Goal: Task Accomplishment & Management: Manage account settings

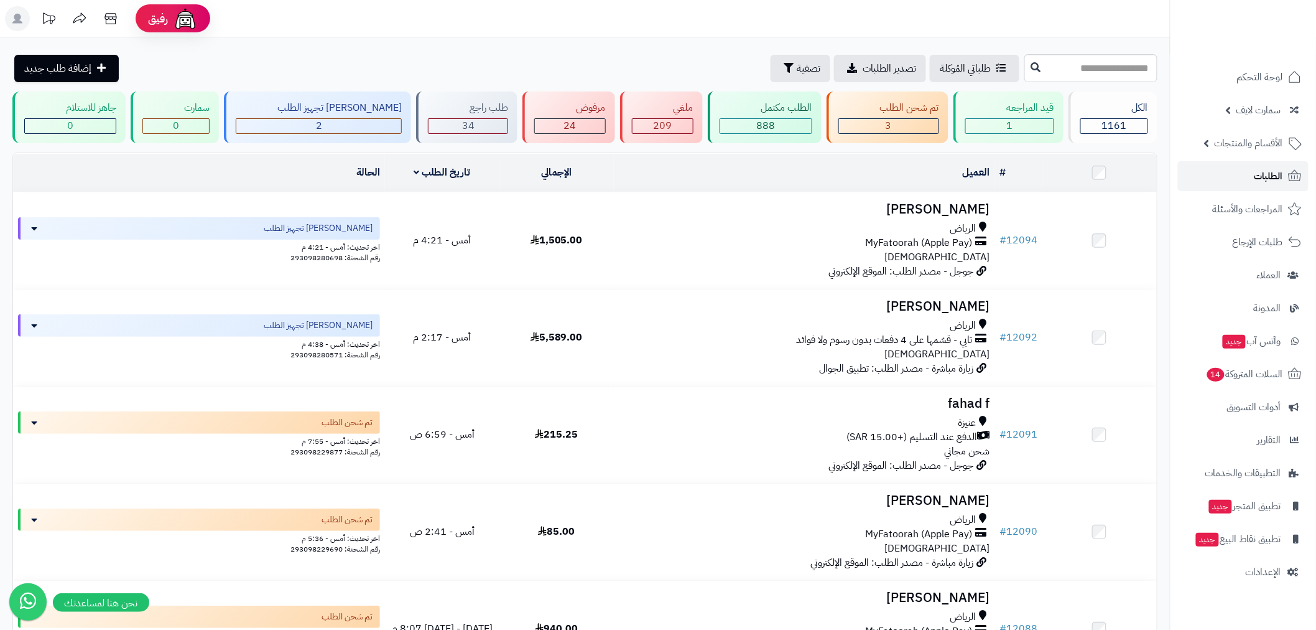
click at [1269, 178] on span "الطلبات" at bounding box center [1269, 175] width 29 height 17
click at [1242, 165] on link "الطلبات" at bounding box center [1243, 176] width 131 height 30
click at [1242, 174] on link "الطلبات" at bounding box center [1243, 176] width 131 height 30
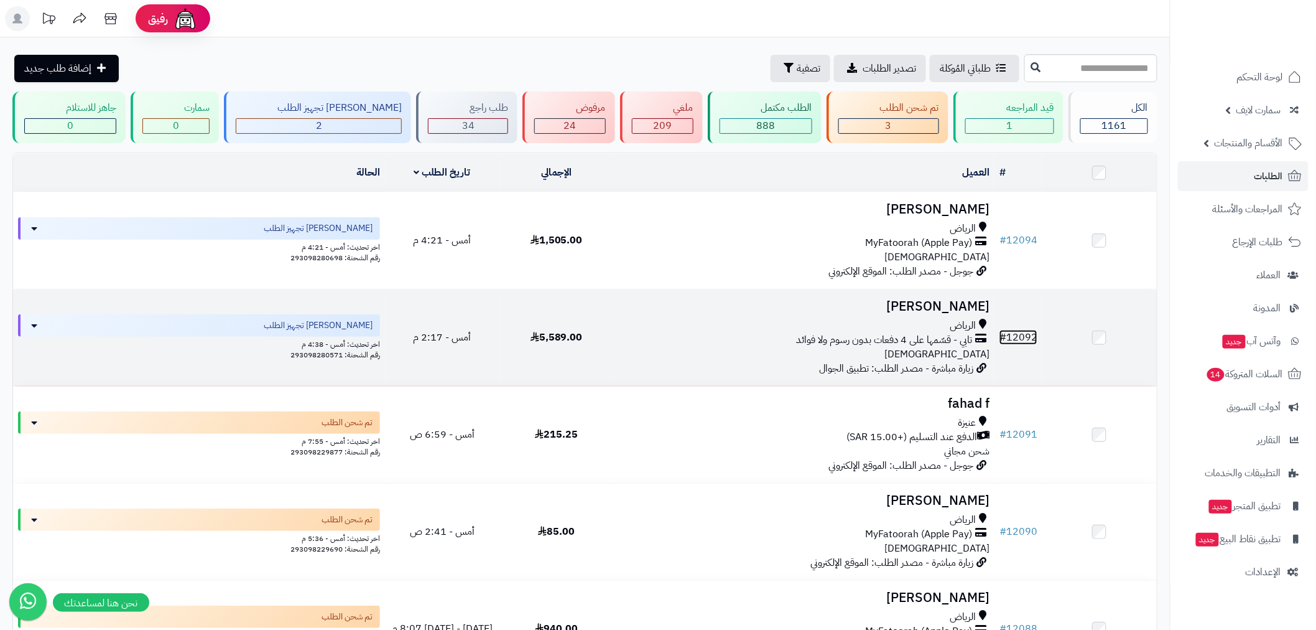
click at [1031, 336] on link "# 12092" at bounding box center [1019, 337] width 38 height 15
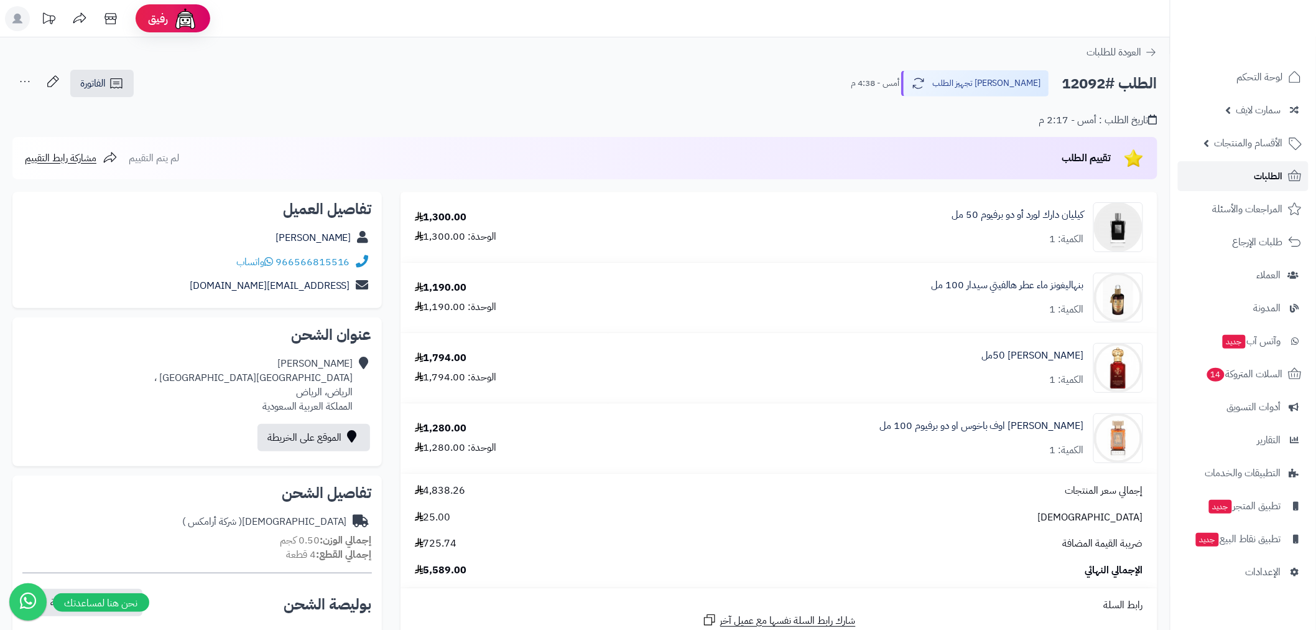
click at [1264, 174] on span "الطلبات" at bounding box center [1269, 175] width 29 height 17
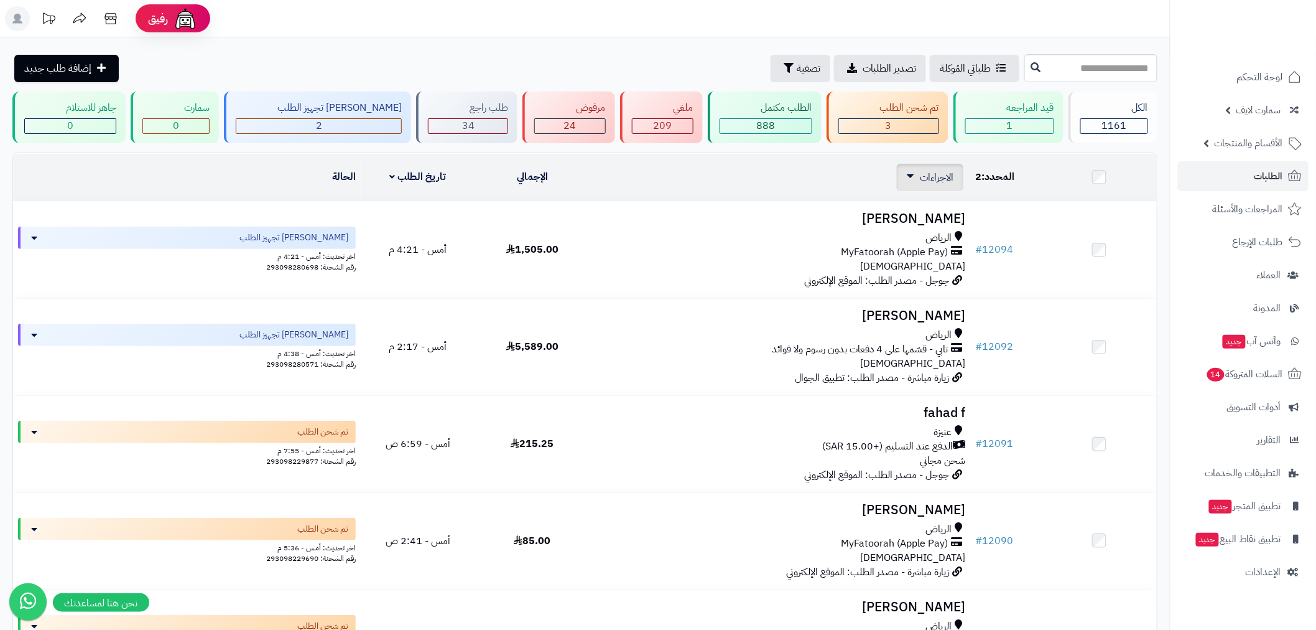
click at [942, 180] on span "الاجراءات" at bounding box center [937, 177] width 34 height 15
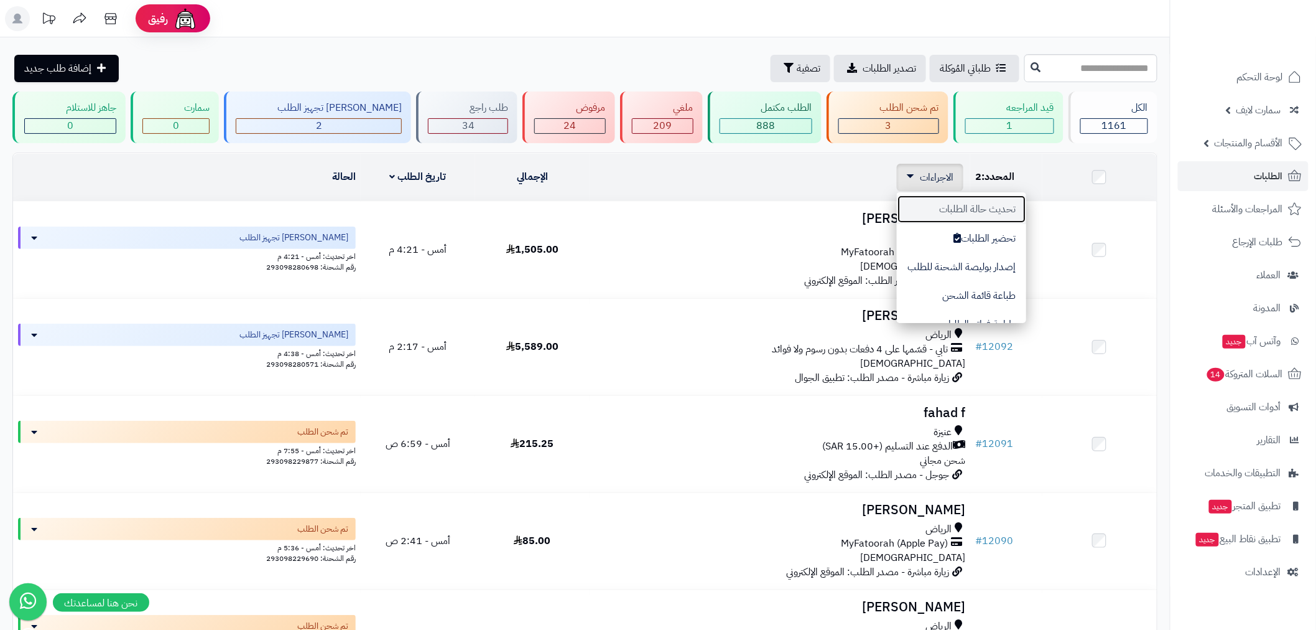
click at [1011, 213] on button "تحديث حالة الطلبات" at bounding box center [961, 209] width 129 height 29
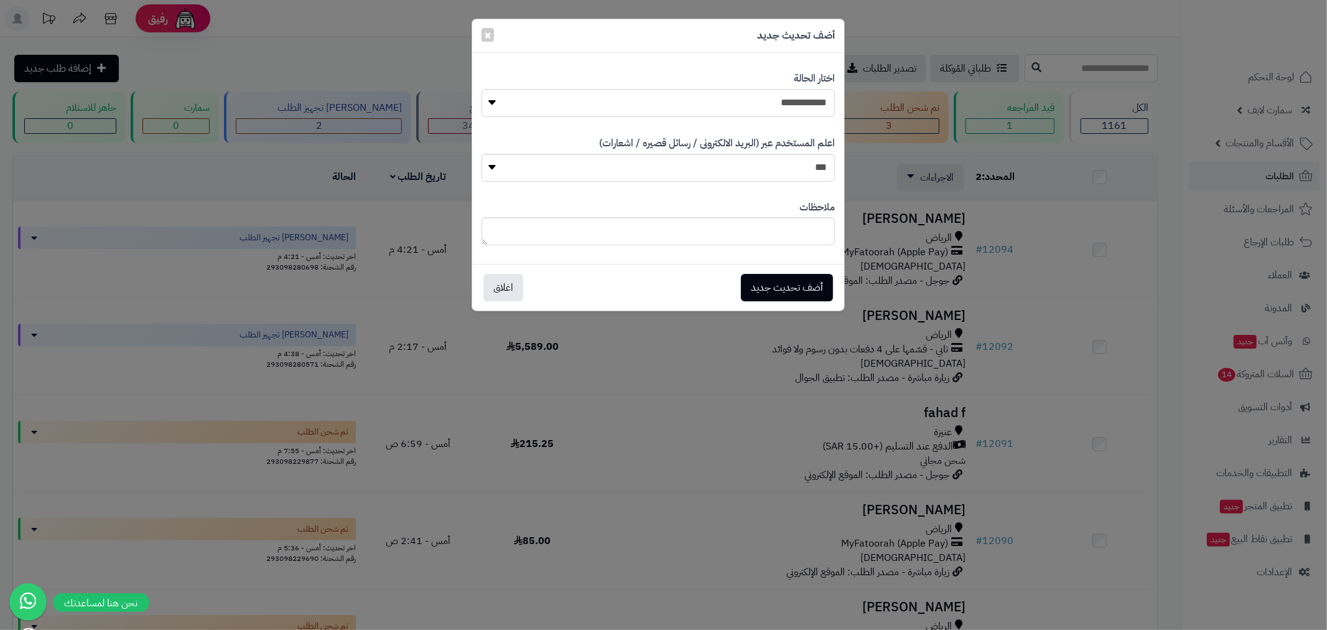
click at [793, 101] on select "**********" at bounding box center [658, 103] width 353 height 28
select select "*"
click at [482, 89] on select "**********" at bounding box center [658, 103] width 353 height 28
click at [793, 285] on button "أضف تحديث جديد" at bounding box center [787, 286] width 92 height 27
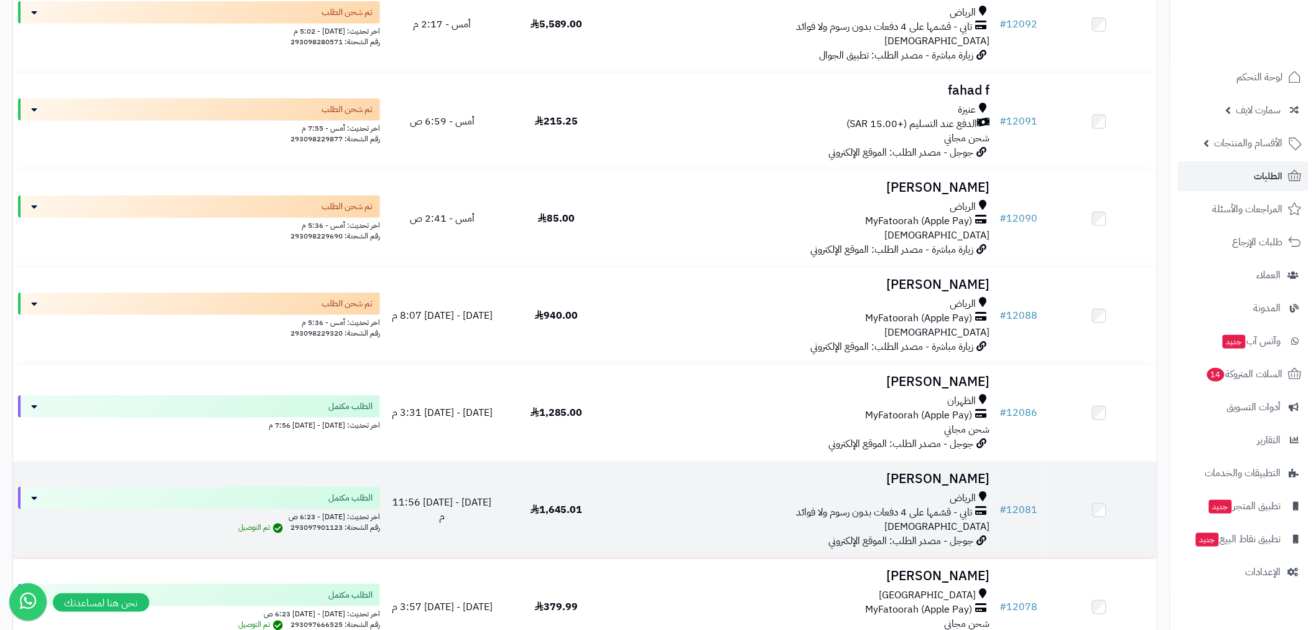
scroll to position [322, 0]
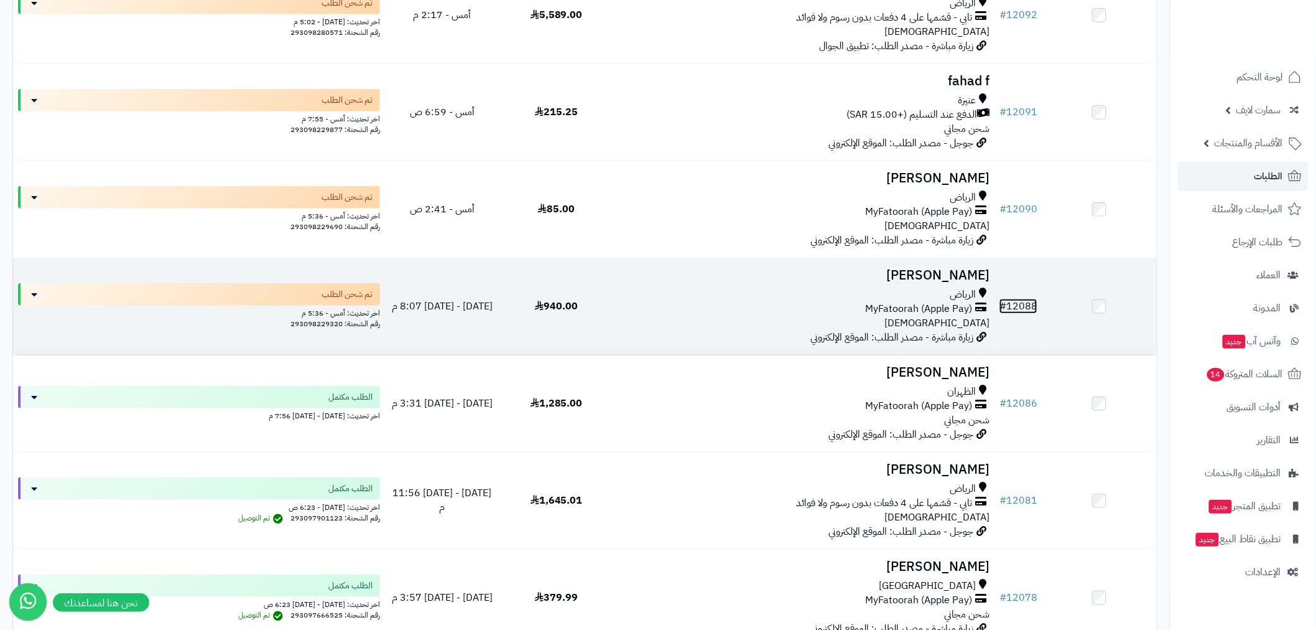
click at [1018, 305] on link "# 12088" at bounding box center [1019, 306] width 38 height 15
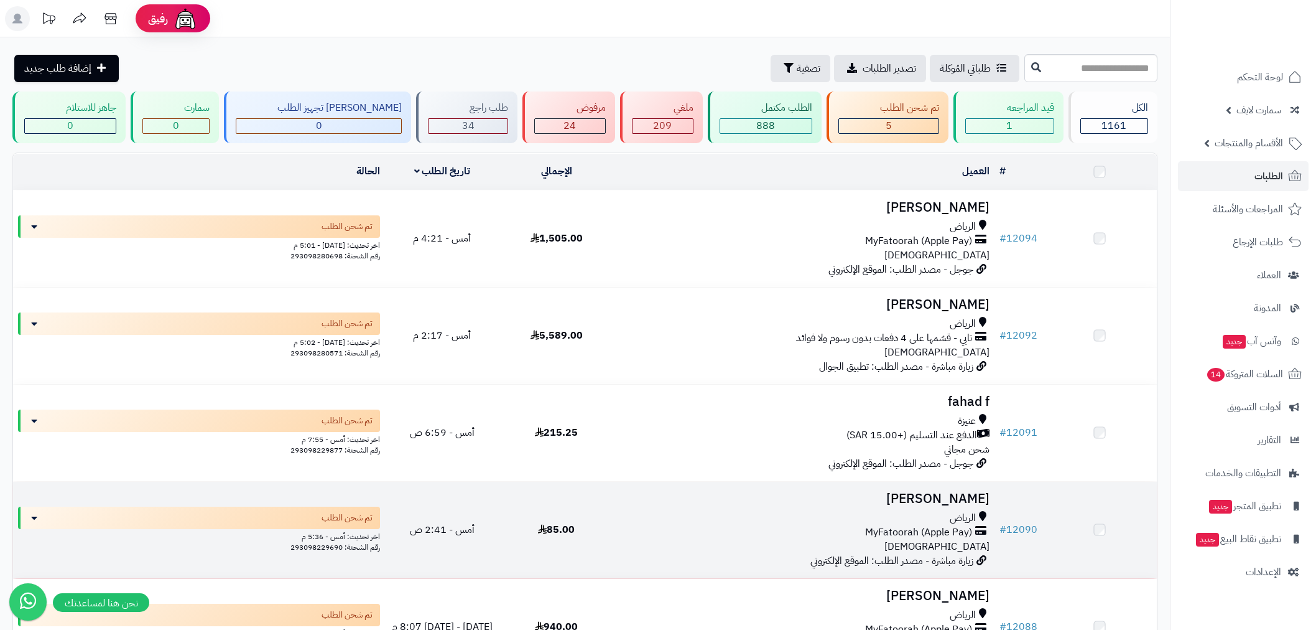
scroll to position [322, 0]
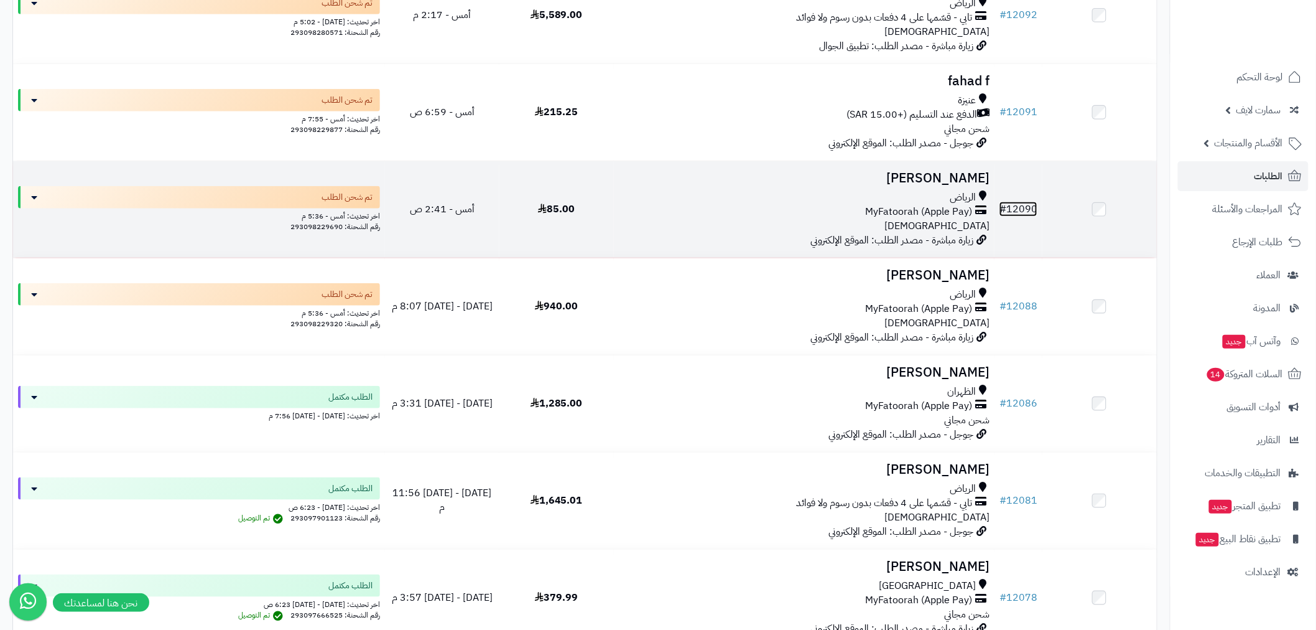
click at [1023, 202] on link "# 12090" at bounding box center [1019, 209] width 38 height 15
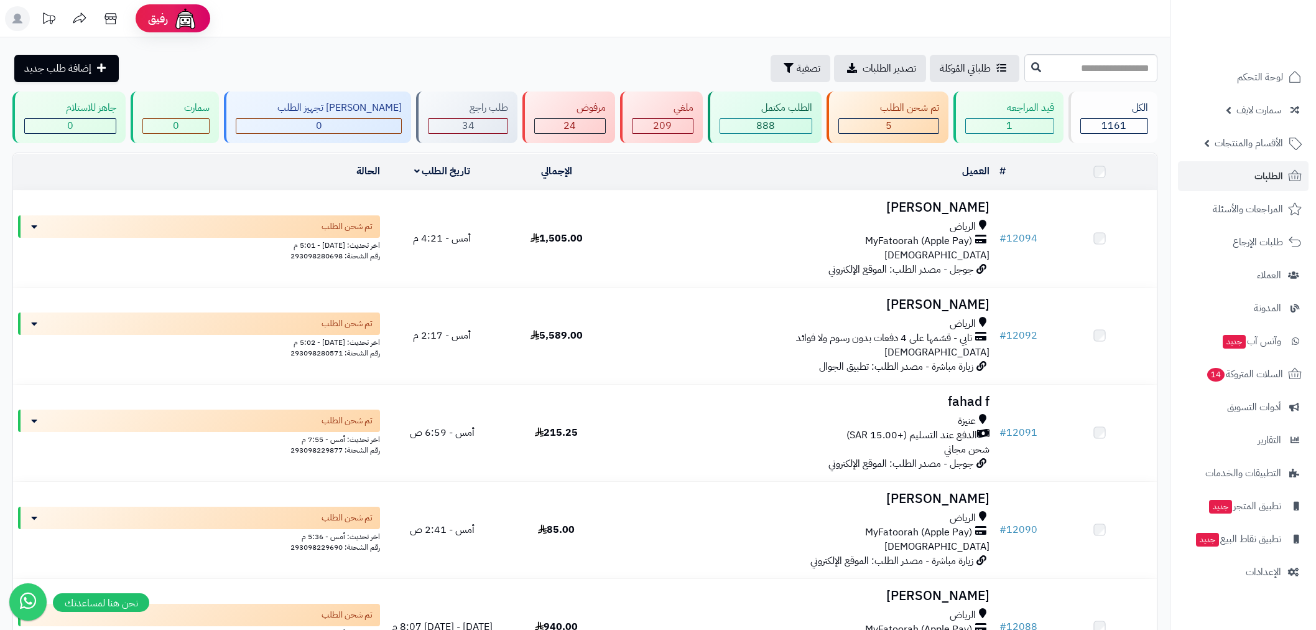
scroll to position [322, 0]
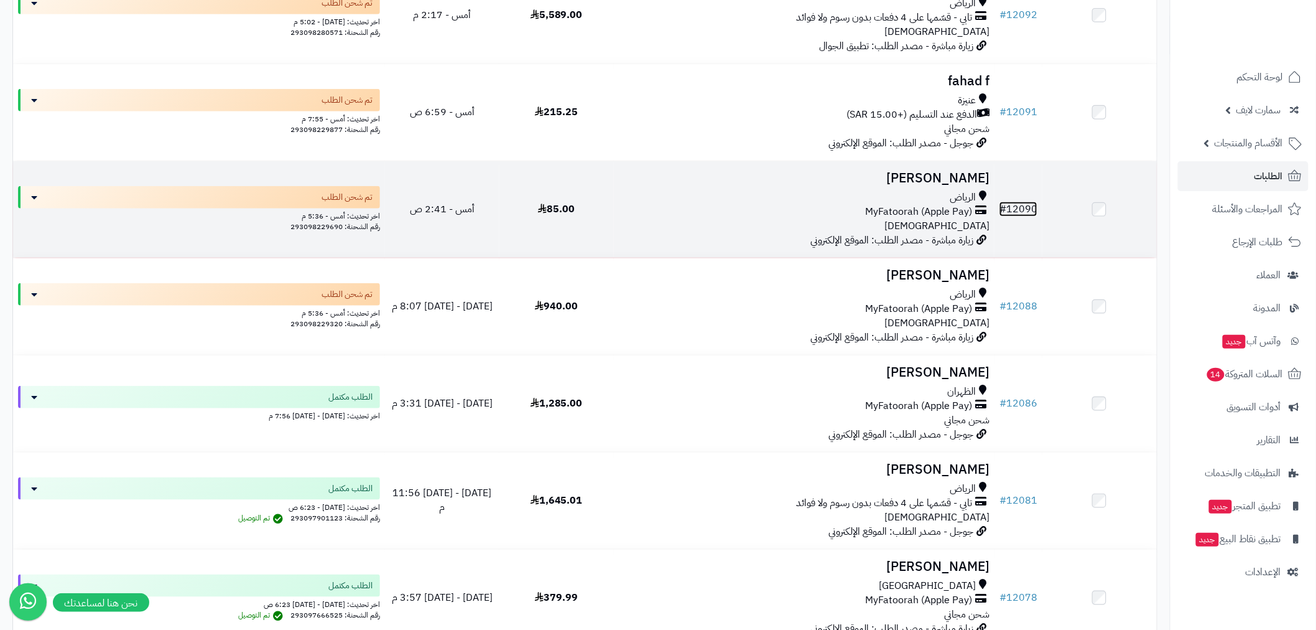
click at [1008, 202] on link "# 12090" at bounding box center [1019, 209] width 38 height 15
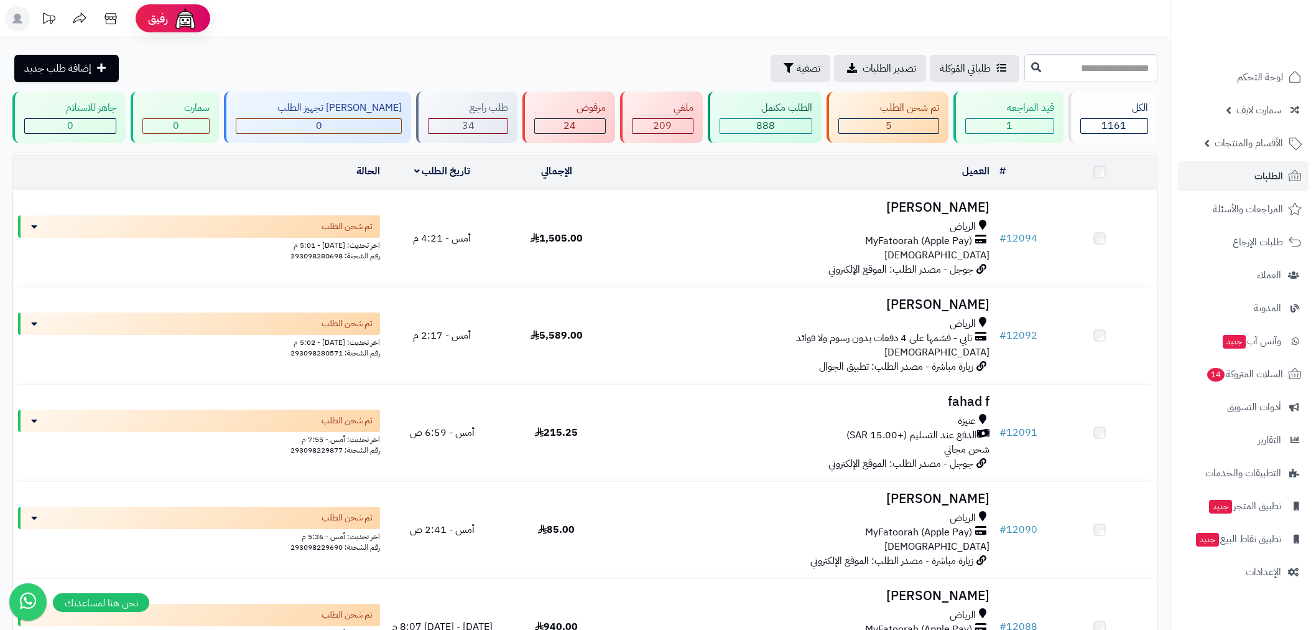
scroll to position [322, 0]
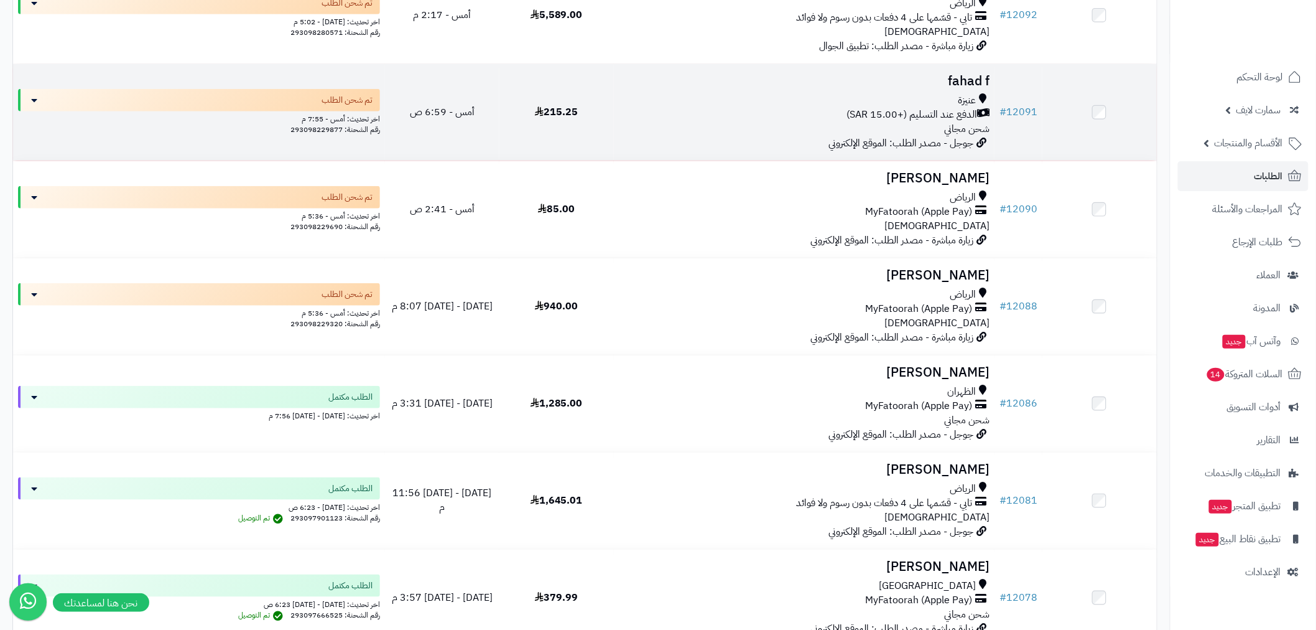
click at [1023, 100] on td "# 12091" at bounding box center [1019, 112] width 48 height 96
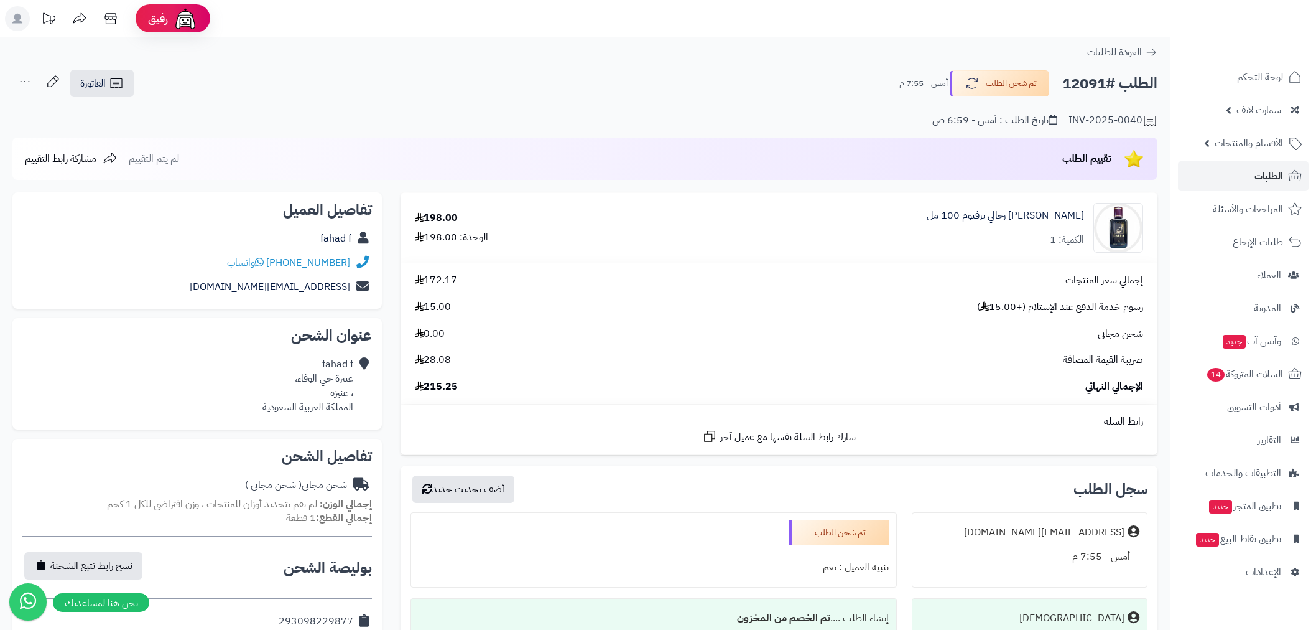
scroll to position [322, 0]
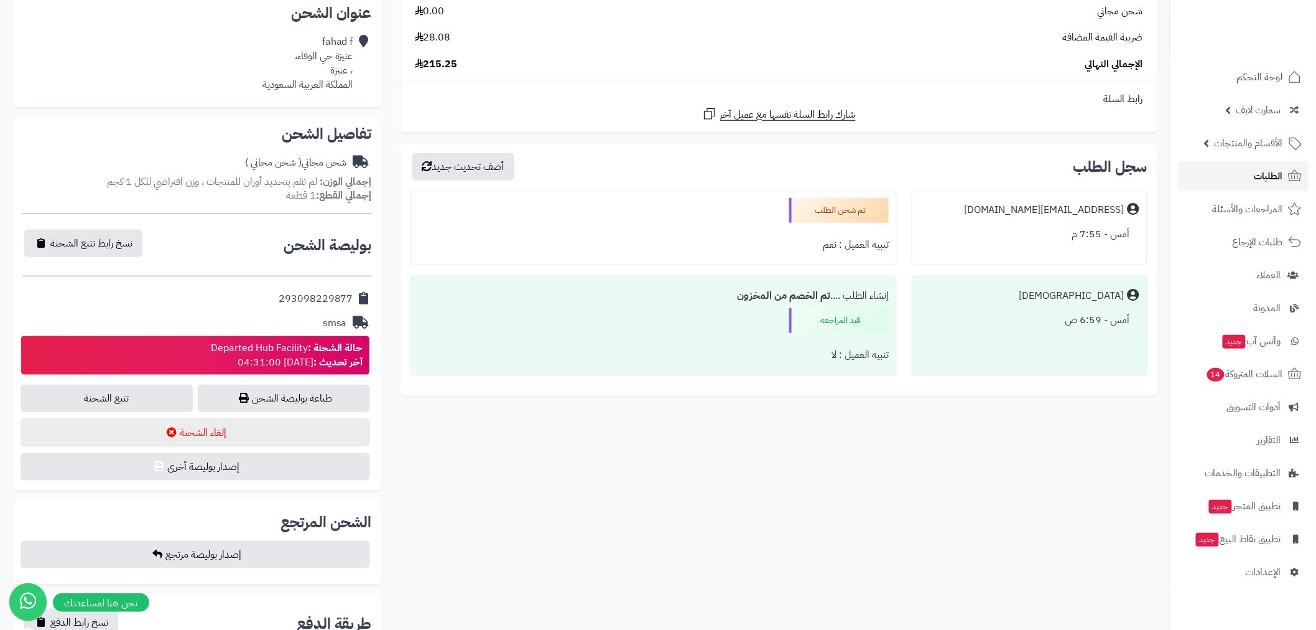
click at [1255, 174] on span "الطلبات" at bounding box center [1269, 175] width 29 height 17
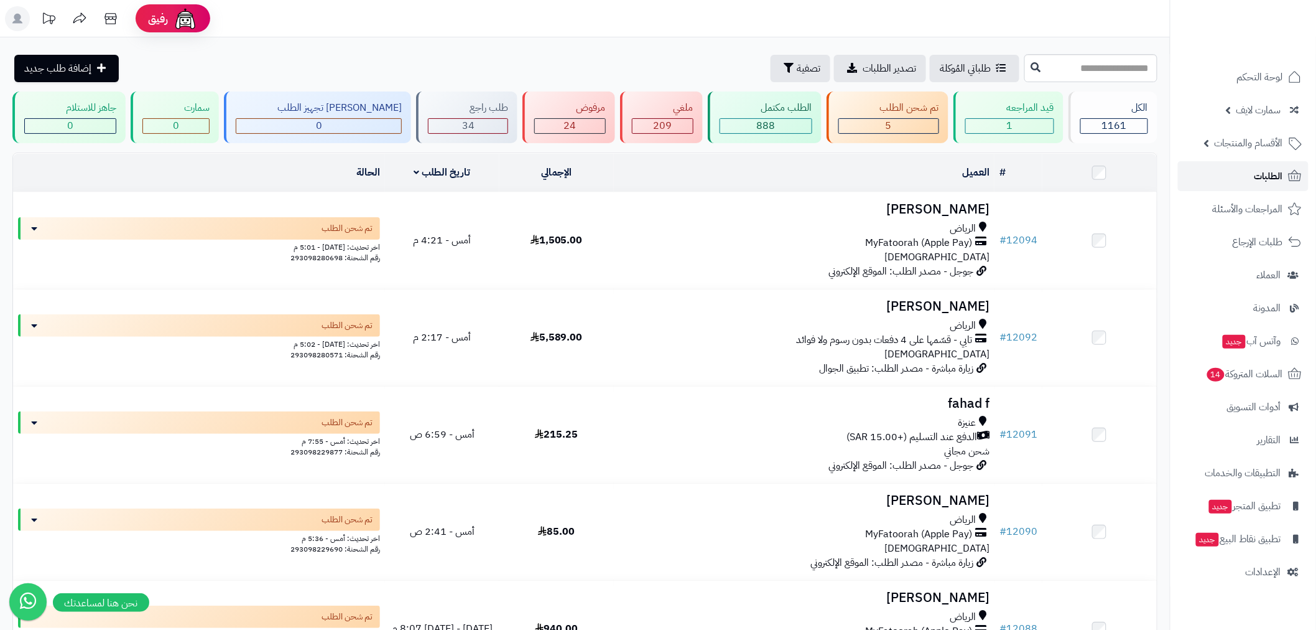
click at [1245, 173] on link "الطلبات" at bounding box center [1243, 176] width 131 height 30
click at [1235, 176] on link "الطلبات" at bounding box center [1243, 176] width 131 height 30
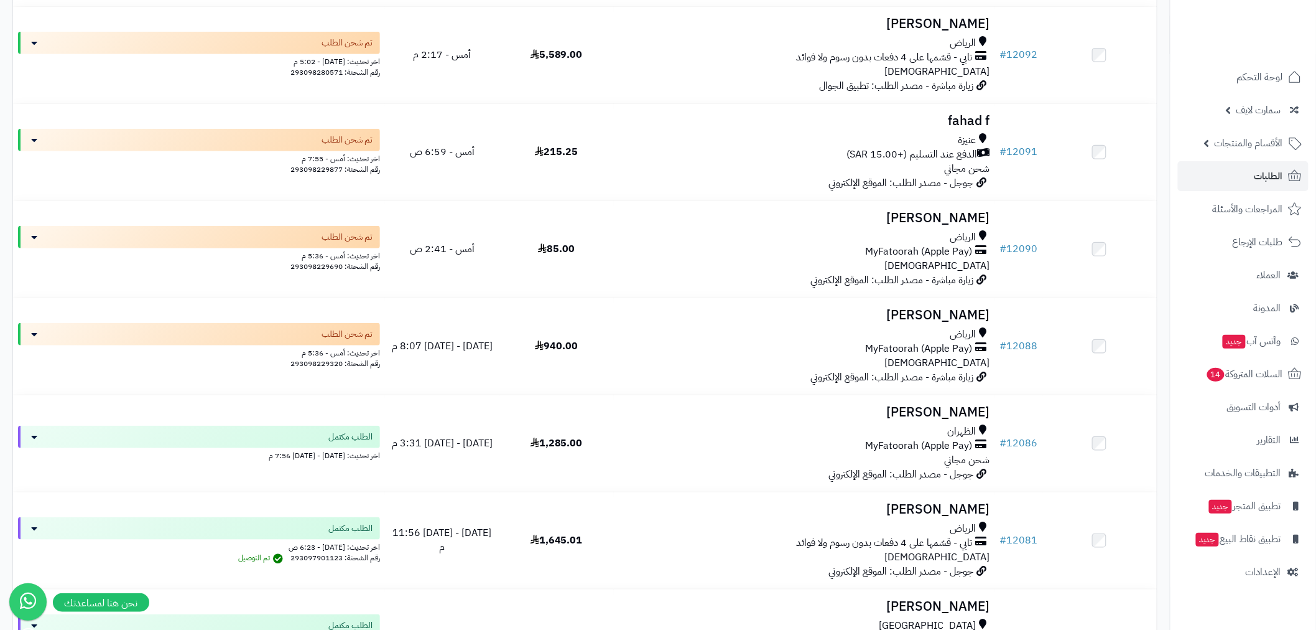
scroll to position [161, 0]
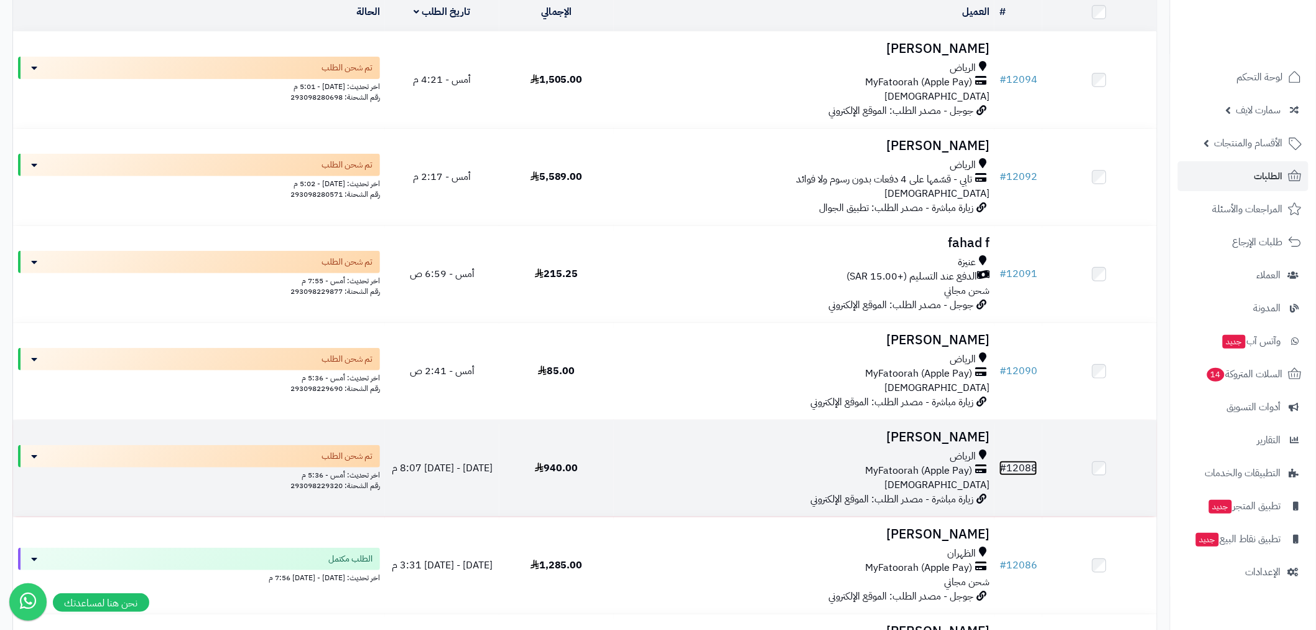
click at [1023, 460] on link "# 12088" at bounding box center [1019, 467] width 38 height 15
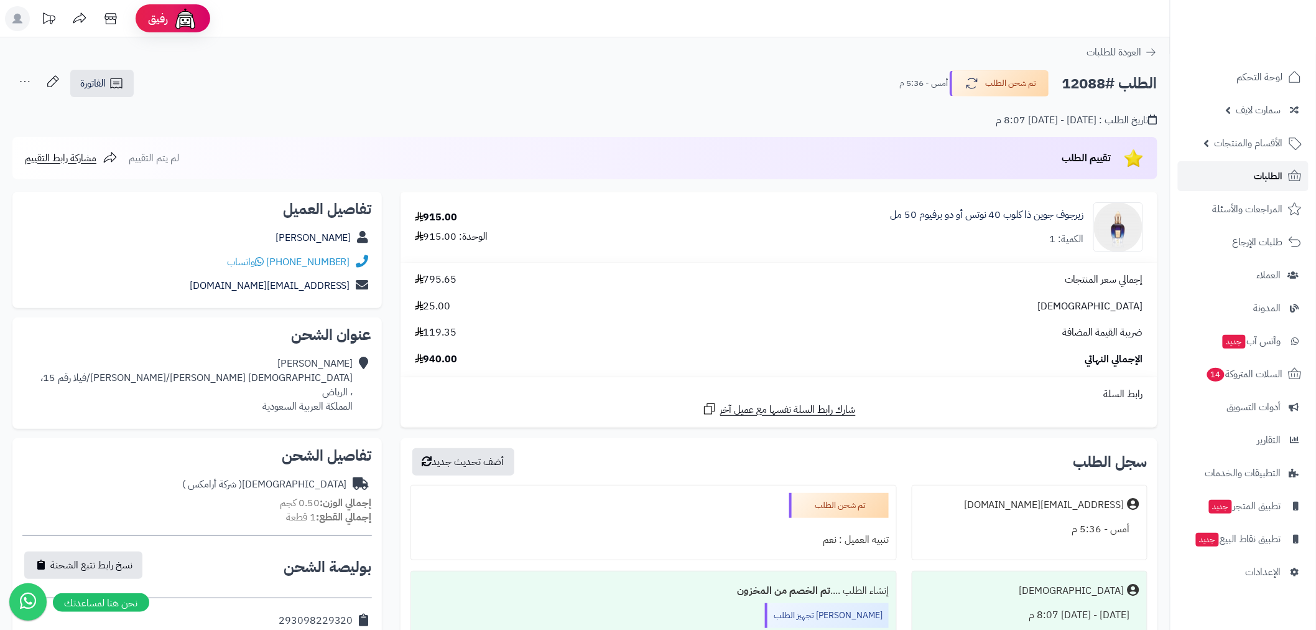
click at [1254, 169] on link "الطلبات" at bounding box center [1243, 176] width 131 height 30
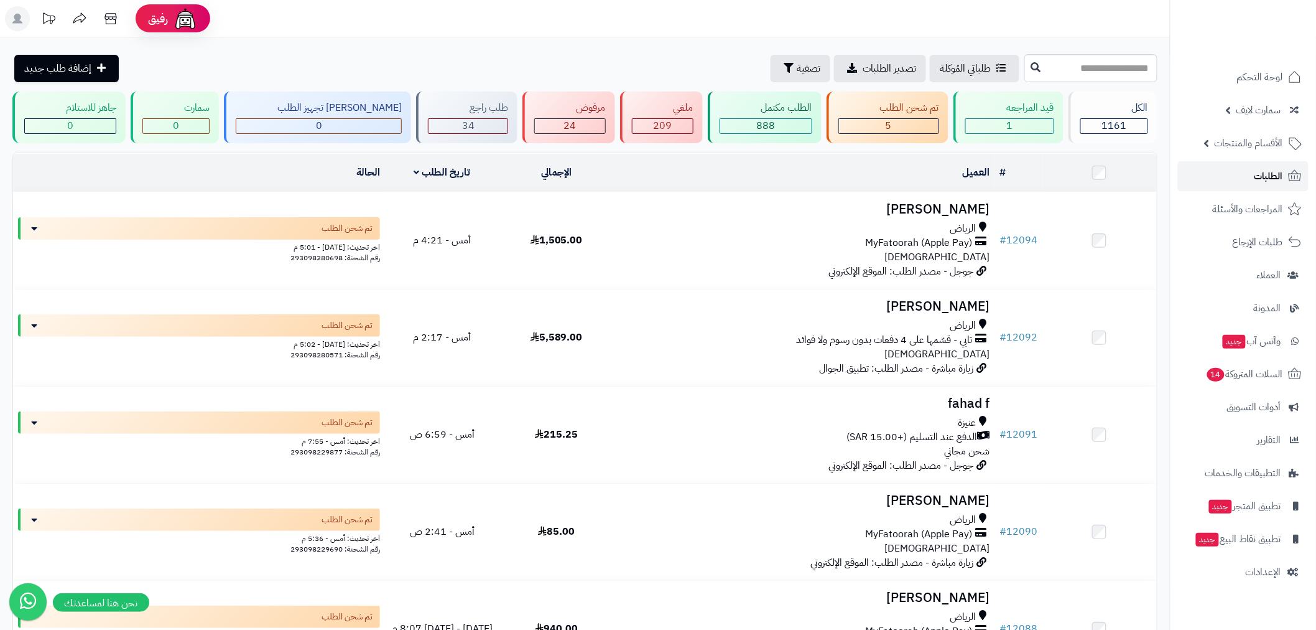
click at [1245, 178] on link "الطلبات" at bounding box center [1243, 176] width 131 height 30
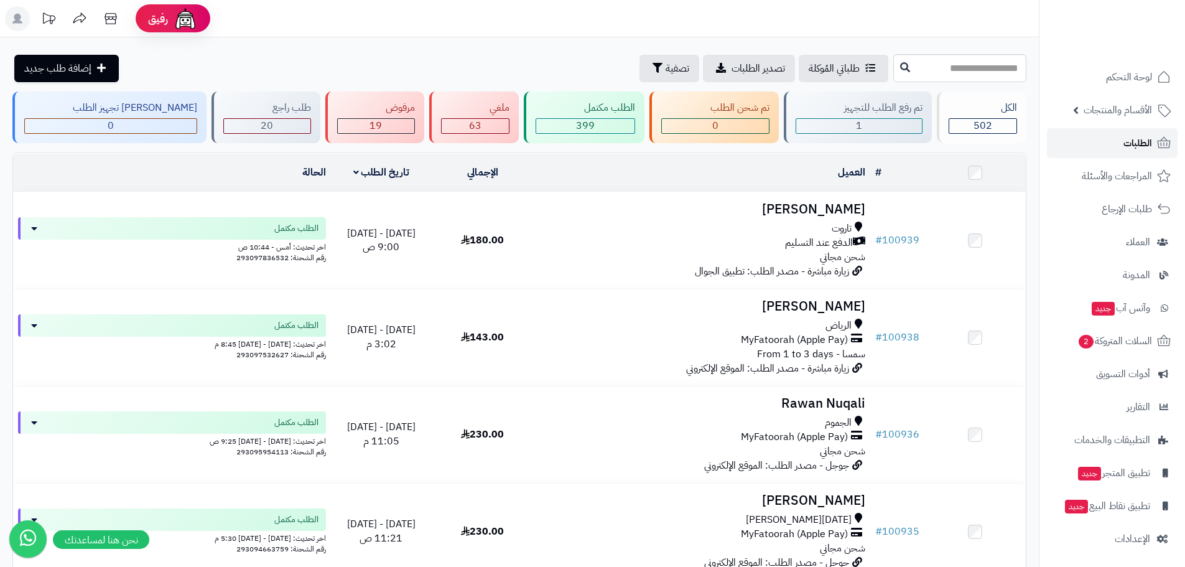
click at [1137, 143] on span "الطلبات" at bounding box center [1138, 142] width 29 height 17
